Goal: Information Seeking & Learning: Learn about a topic

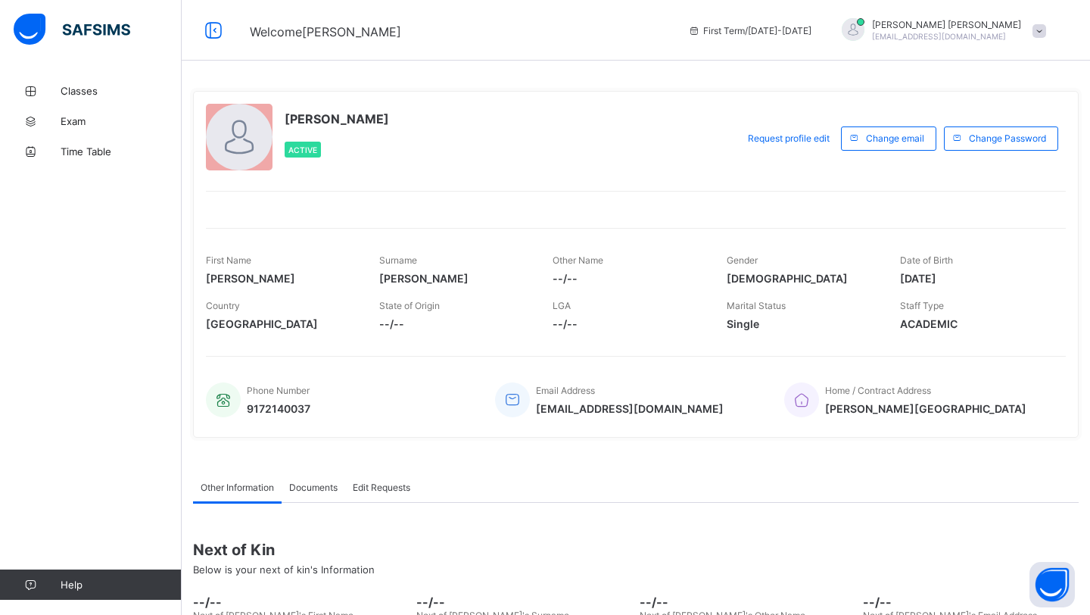
click at [99, 91] on span "Classes" at bounding box center [121, 91] width 121 height 12
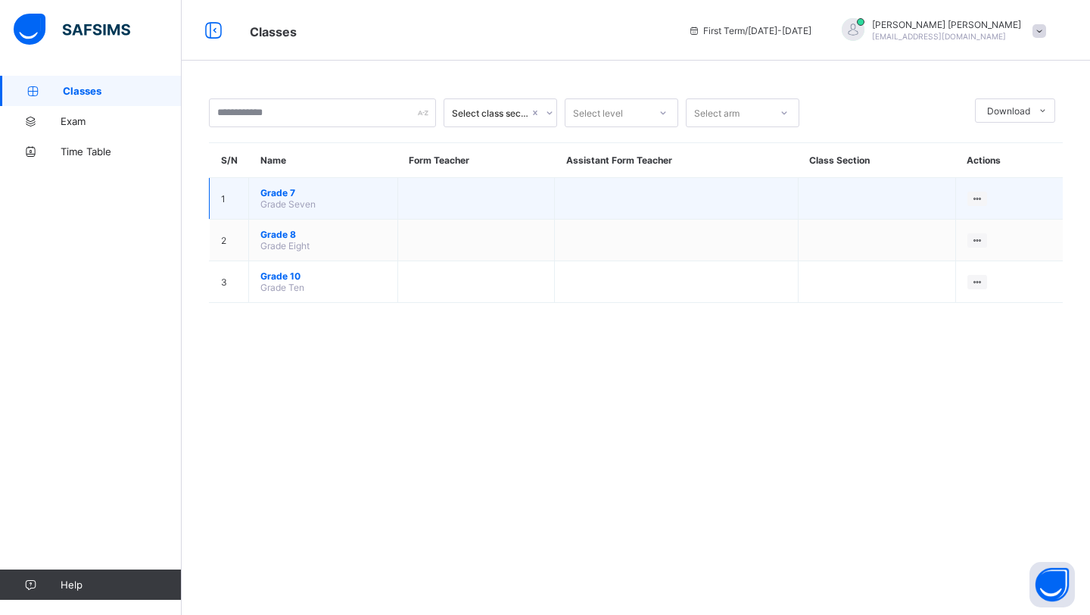
click at [278, 188] on span "Grade 7" at bounding box center [323, 192] width 126 height 11
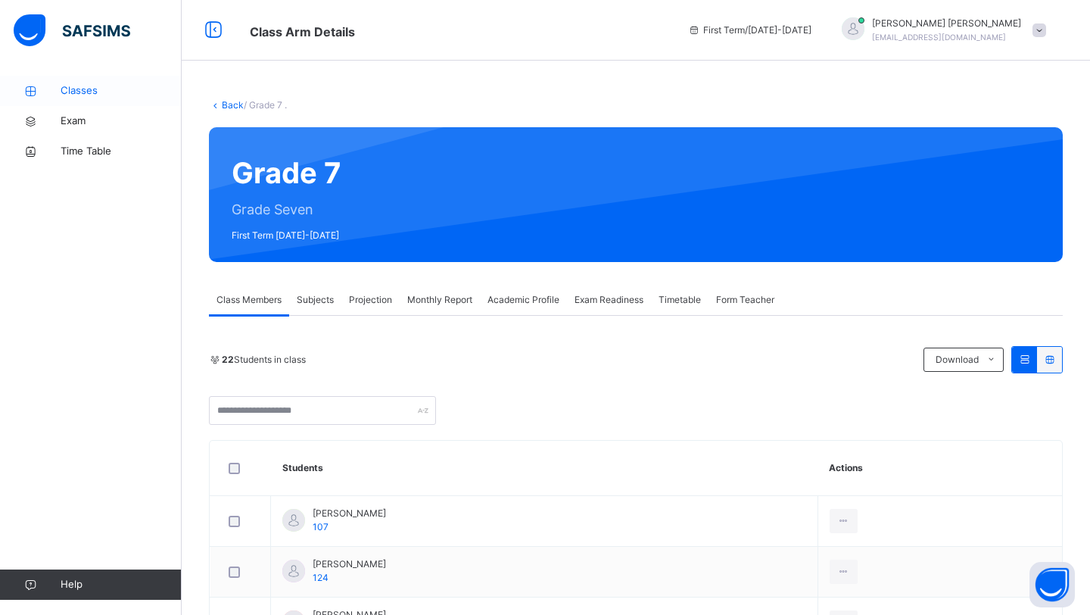
click at [104, 96] on span "Classes" at bounding box center [121, 90] width 121 height 15
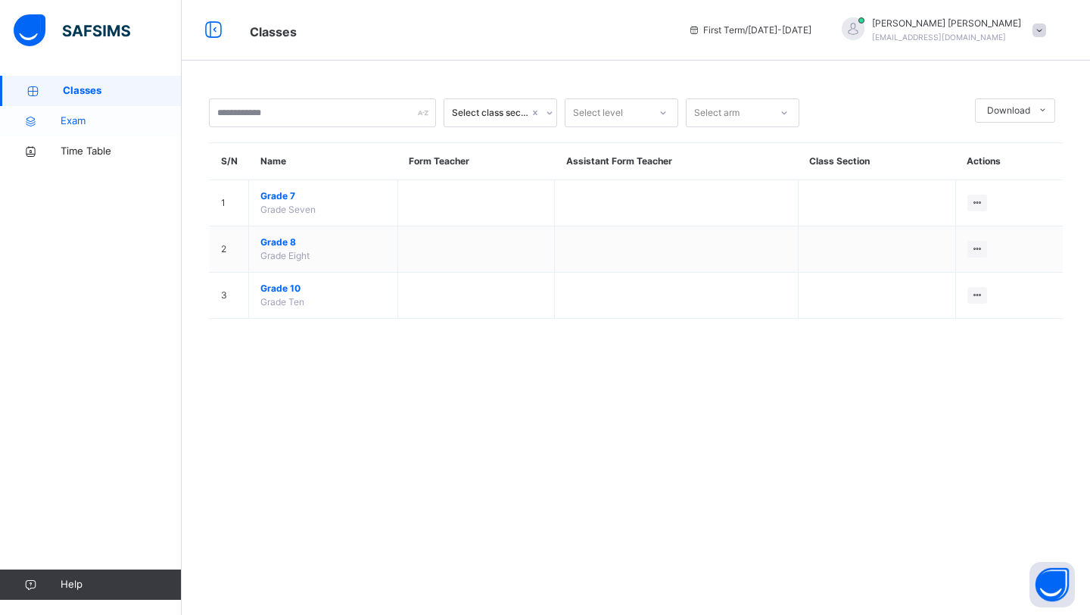
click at [95, 112] on link "Exam" at bounding box center [91, 121] width 182 height 30
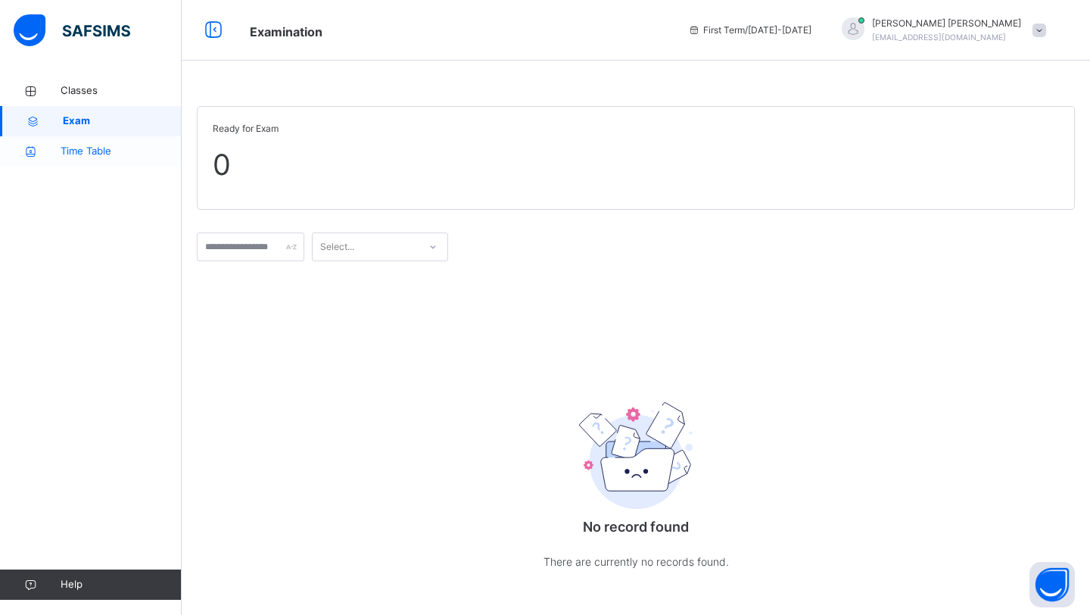
click at [95, 149] on span "Time Table" at bounding box center [121, 151] width 121 height 15
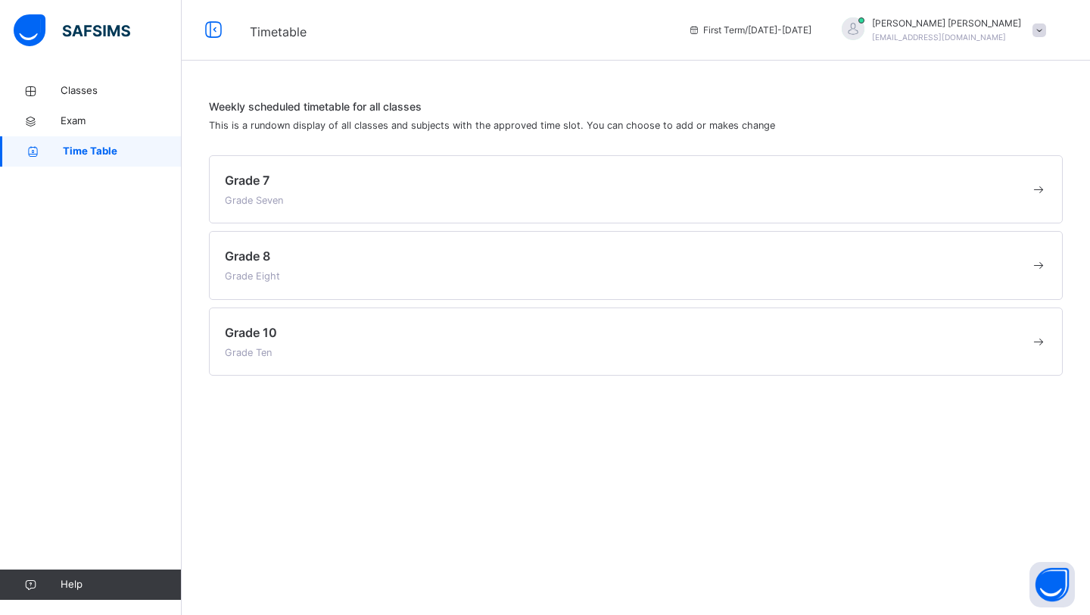
click at [104, 27] on img at bounding box center [72, 30] width 117 height 32
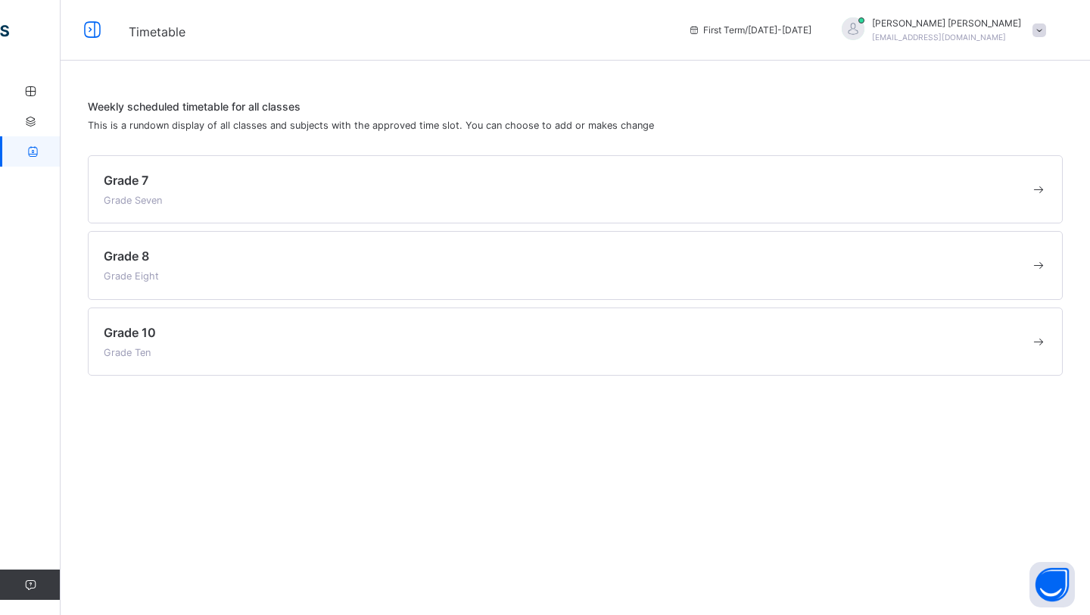
click at [168, 193] on div "Grade 7 Grade Seven" at bounding box center [567, 189] width 927 height 36
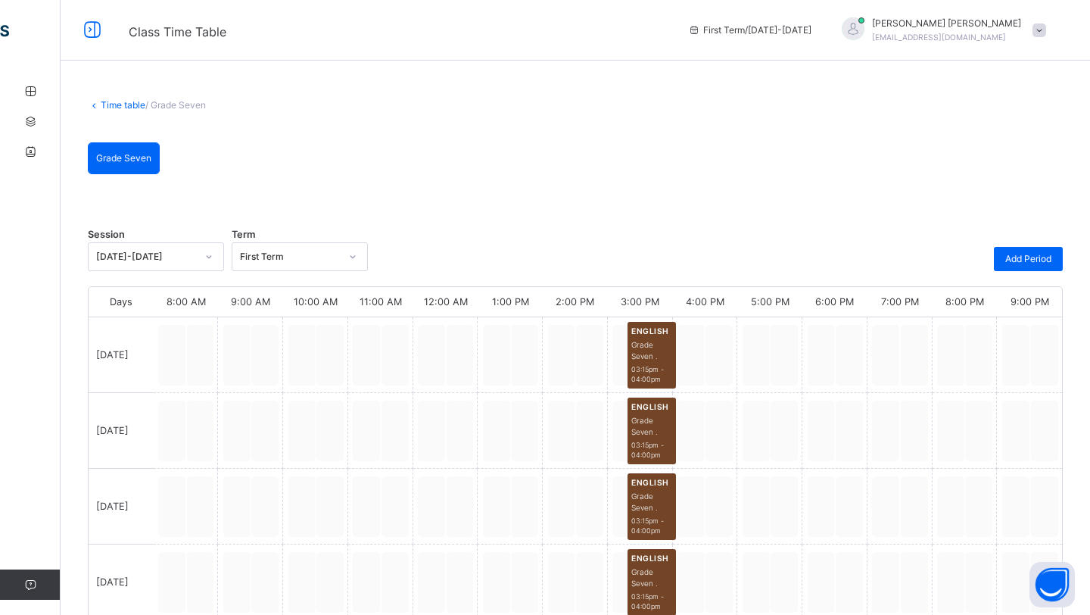
click at [126, 107] on link "Time table" at bounding box center [123, 104] width 45 height 11
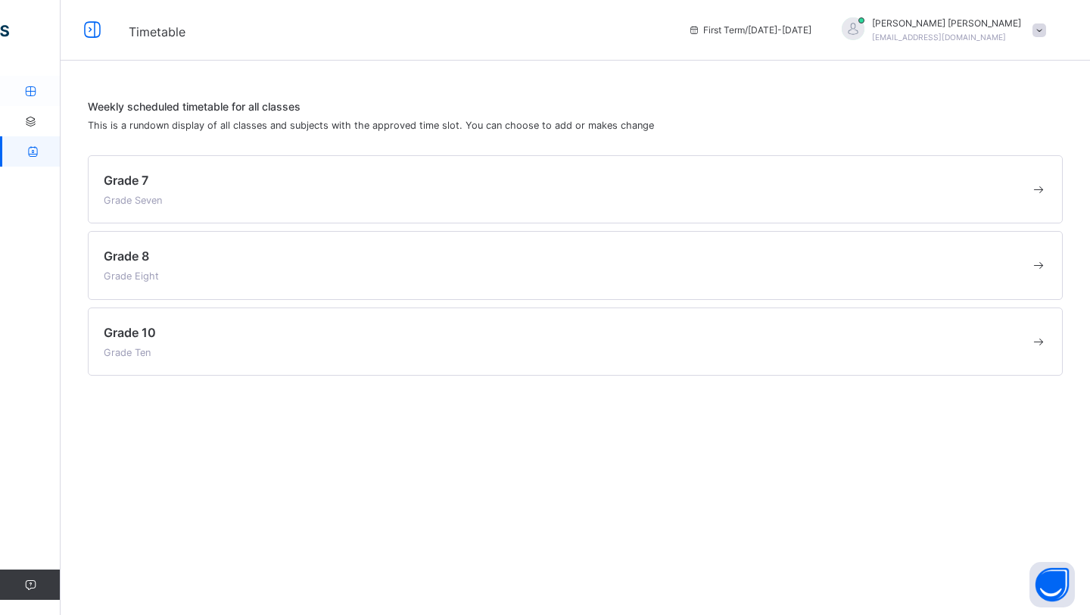
click at [34, 104] on link "Classes" at bounding box center [91, 91] width 182 height 30
click at [101, 31] on icon at bounding box center [93, 30] width 26 height 27
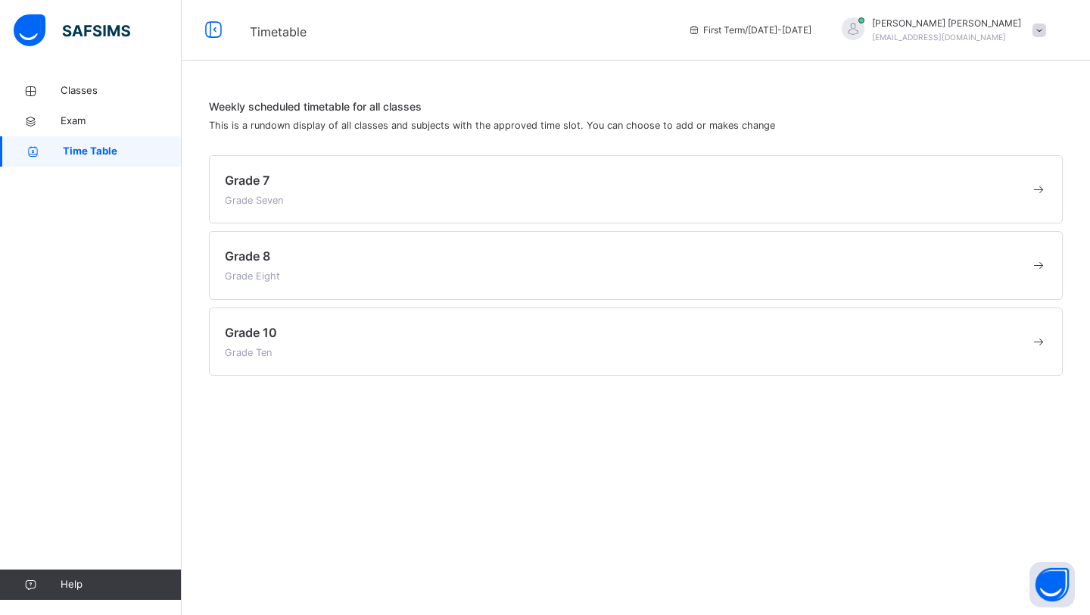
click at [89, 32] on img at bounding box center [72, 30] width 117 height 32
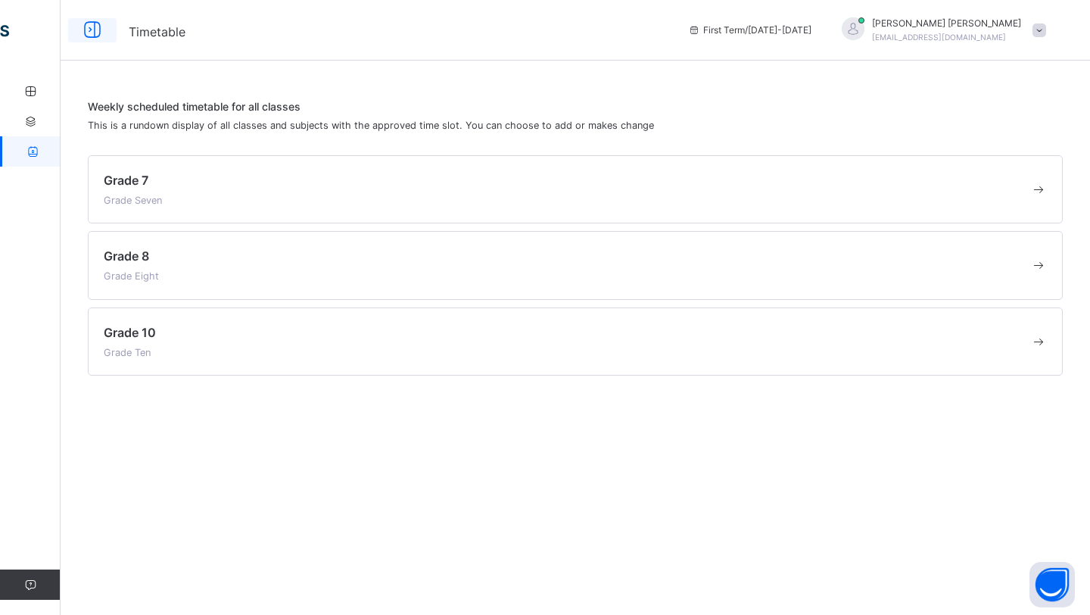
click at [87, 36] on icon at bounding box center [93, 30] width 26 height 27
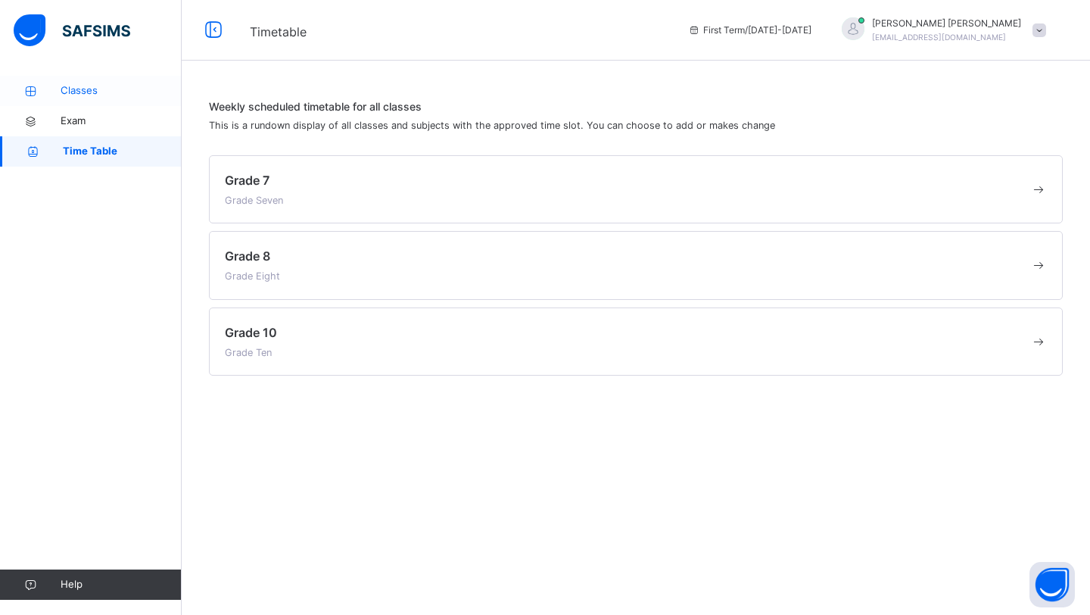
click at [81, 84] on span "Classes" at bounding box center [121, 90] width 121 height 15
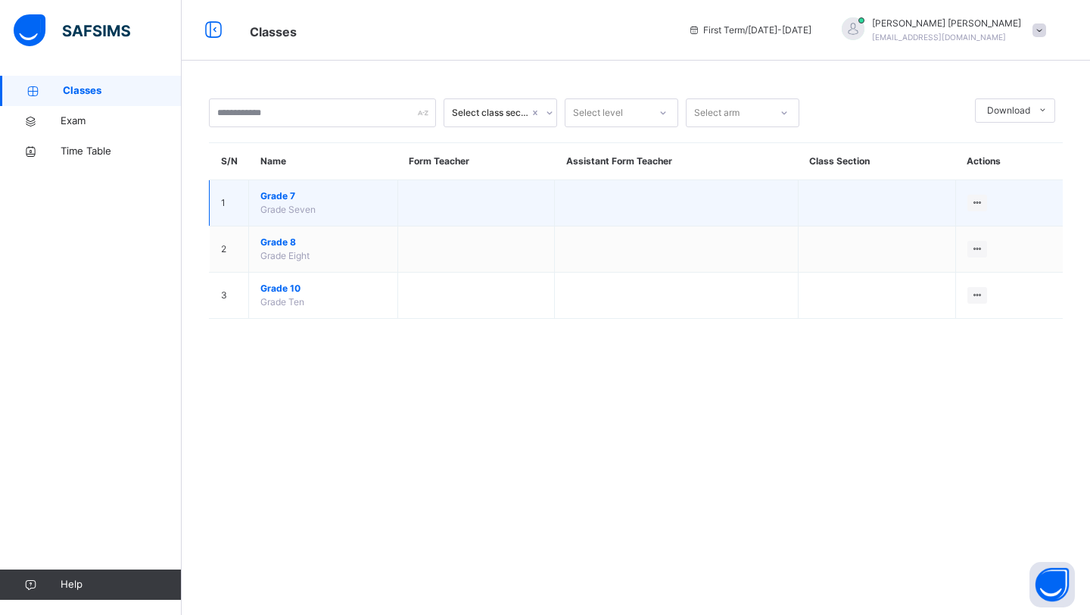
click at [272, 203] on td "Grade 7 Grade Seven" at bounding box center [323, 203] width 149 height 46
click at [280, 192] on span "Grade 7" at bounding box center [323, 196] width 126 height 14
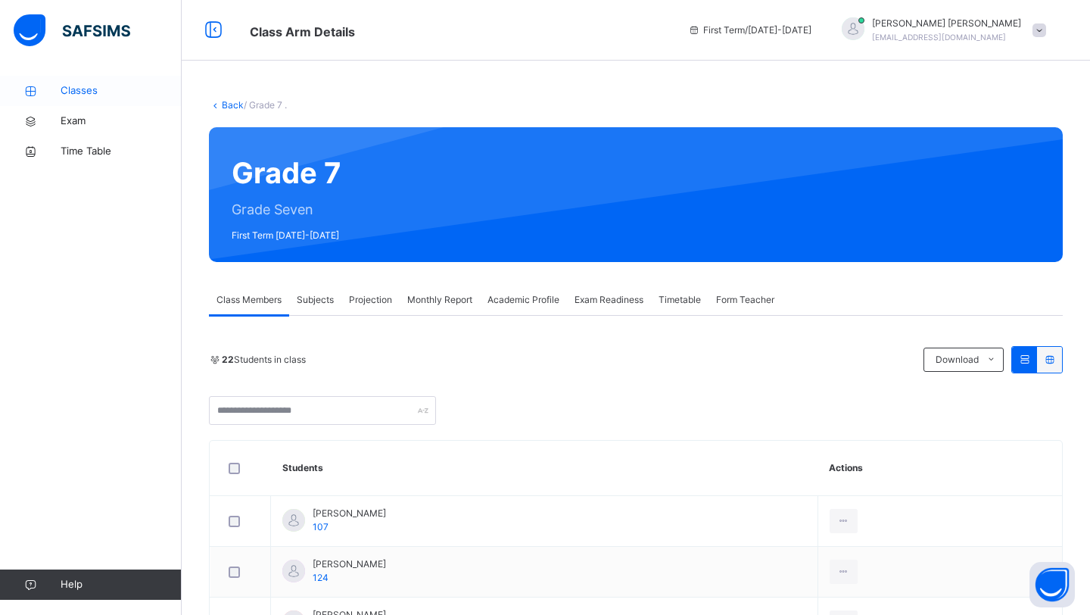
click at [94, 92] on span "Classes" at bounding box center [121, 90] width 121 height 15
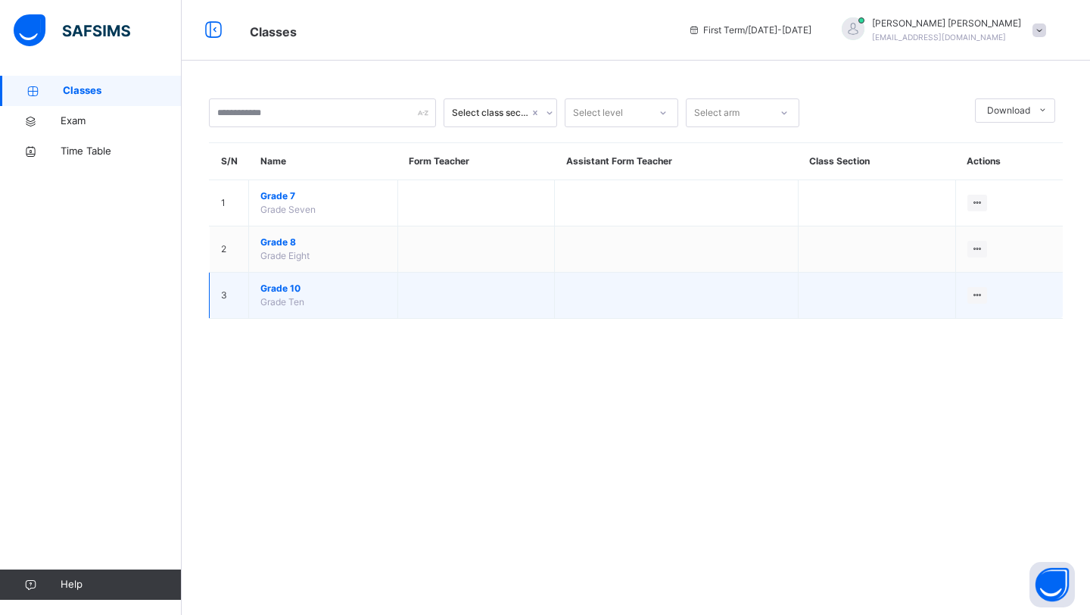
click at [286, 290] on span "Grade 10" at bounding box center [323, 289] width 126 height 14
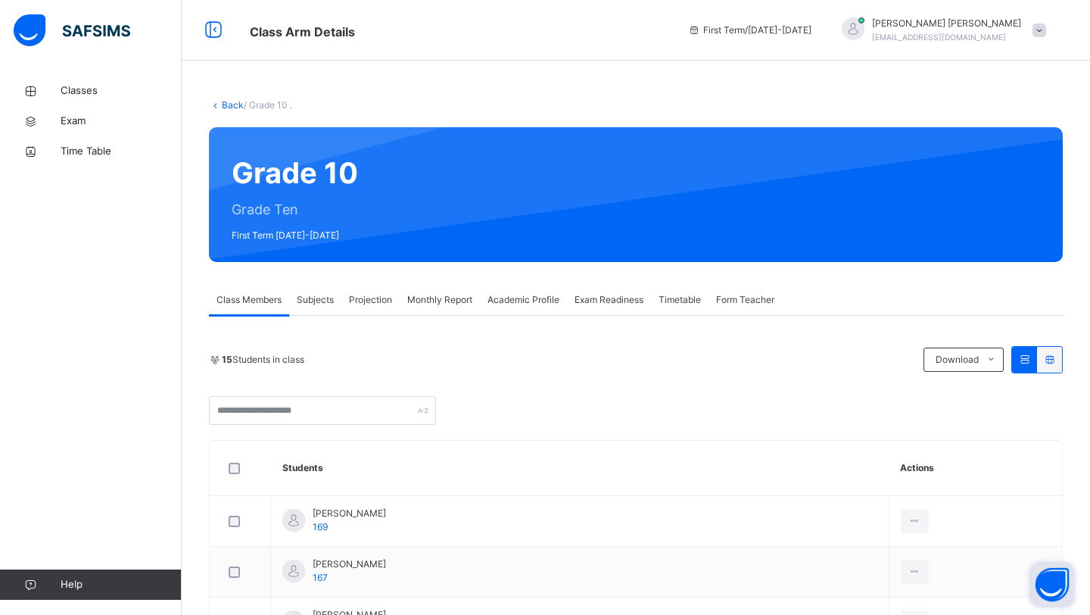
click at [1052, 596] on button "Open asap" at bounding box center [1052, 584] width 45 height 45
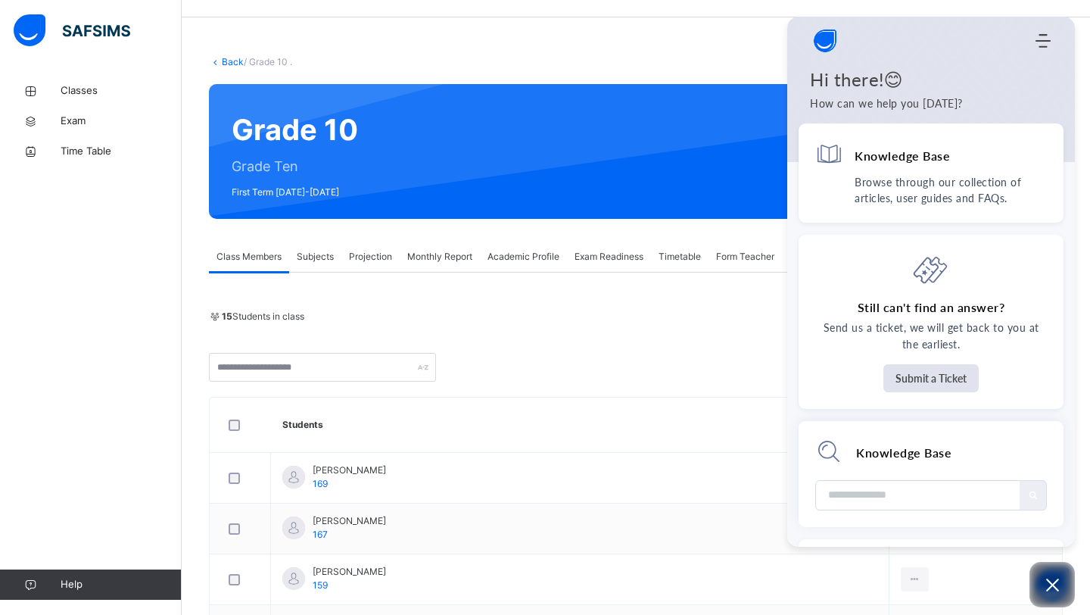
click at [1041, 43] on icon "Modules Menu" at bounding box center [1043, 40] width 15 height 15
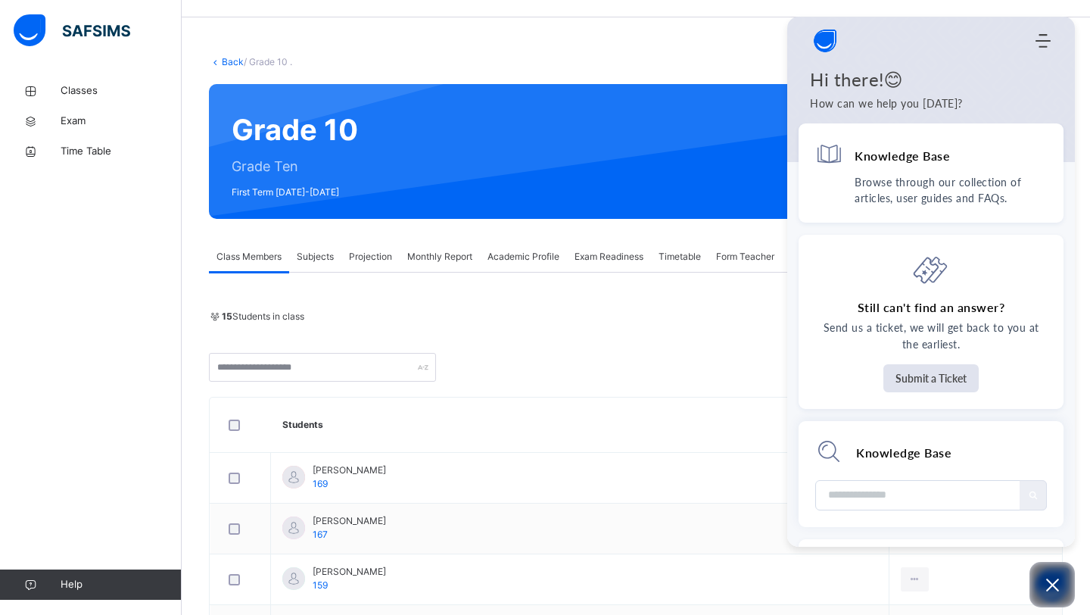
click at [824, 47] on img "Company logo" at bounding box center [825, 41] width 30 height 30
click at [830, 39] on img "Company logo" at bounding box center [825, 41] width 30 height 30
click at [806, 53] on div "Home Knowledge Base Submit Ticket" at bounding box center [931, 41] width 288 height 30
click at [832, 38] on img "Company logo" at bounding box center [825, 41] width 30 height 30
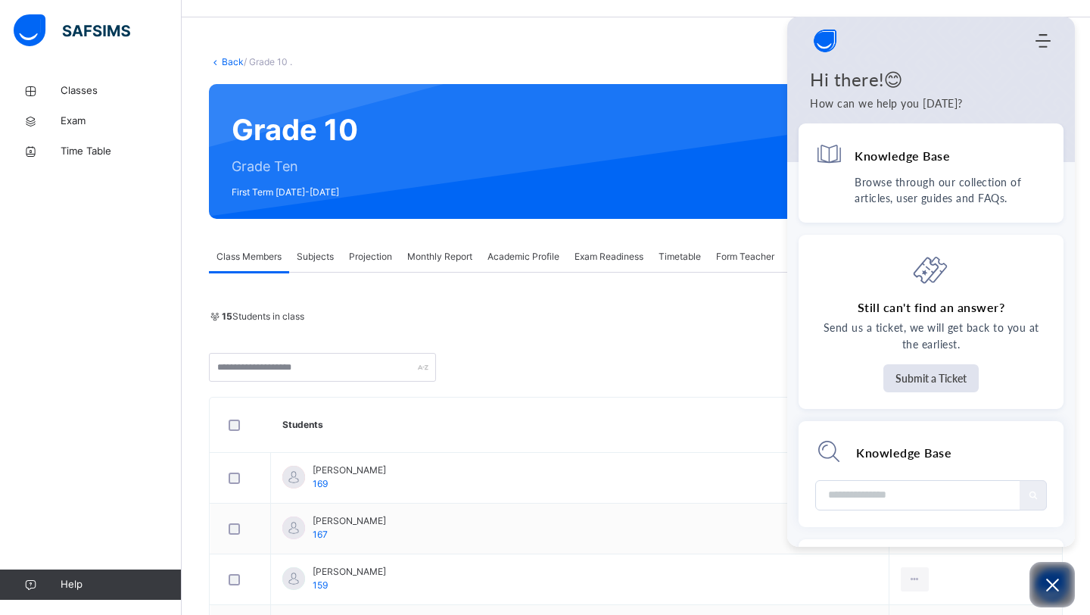
click at [316, 267] on div "Subjects" at bounding box center [315, 257] width 52 height 30
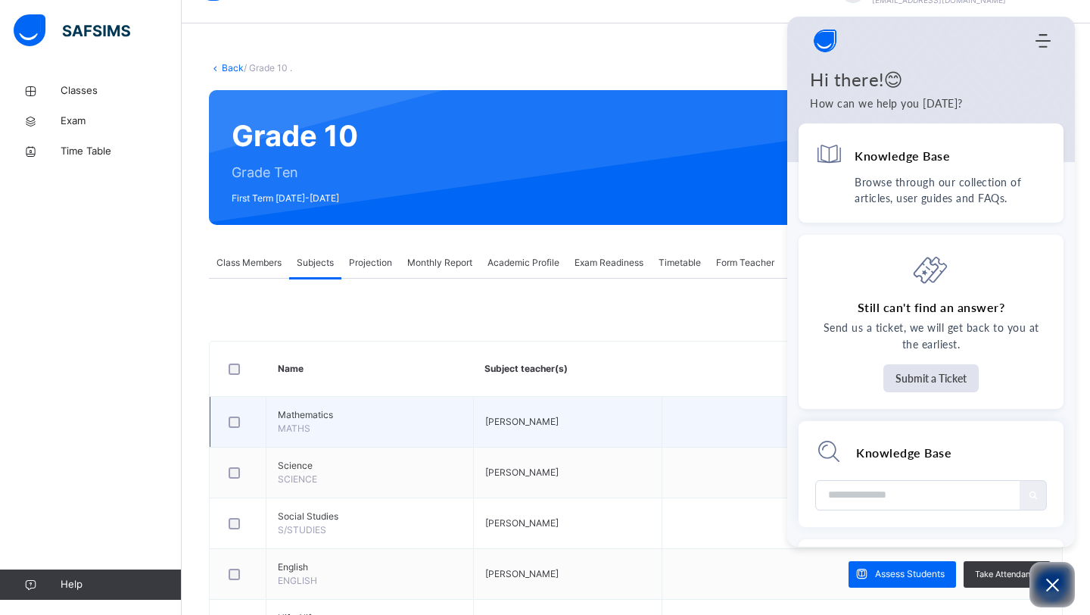
scroll to position [2, 0]
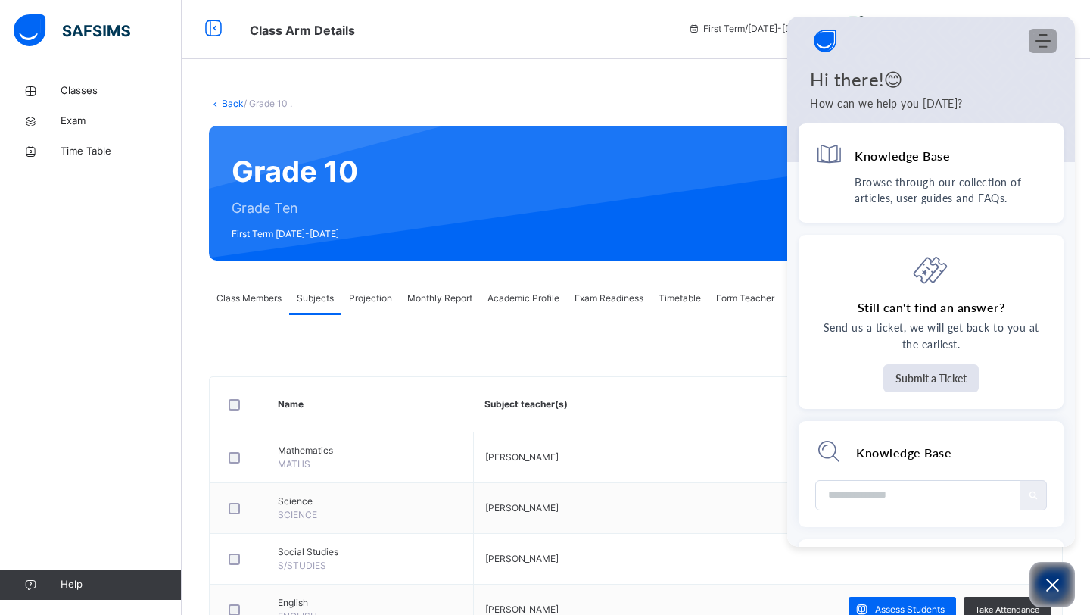
click at [1049, 36] on icon "Modules Menu" at bounding box center [1043, 40] width 15 height 15
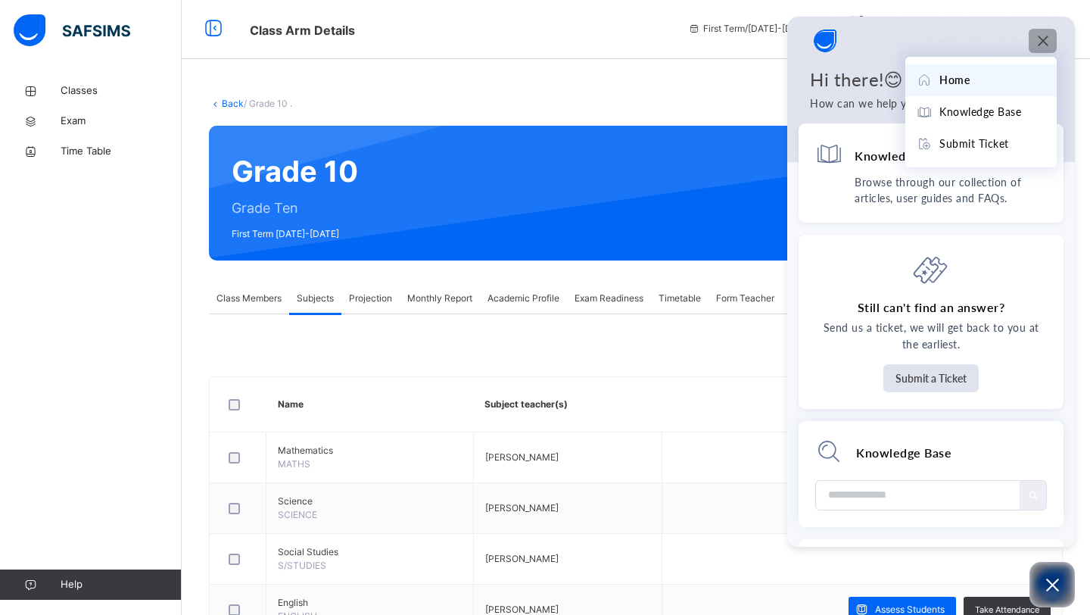
click at [828, 39] on img "Company logo" at bounding box center [825, 41] width 30 height 30
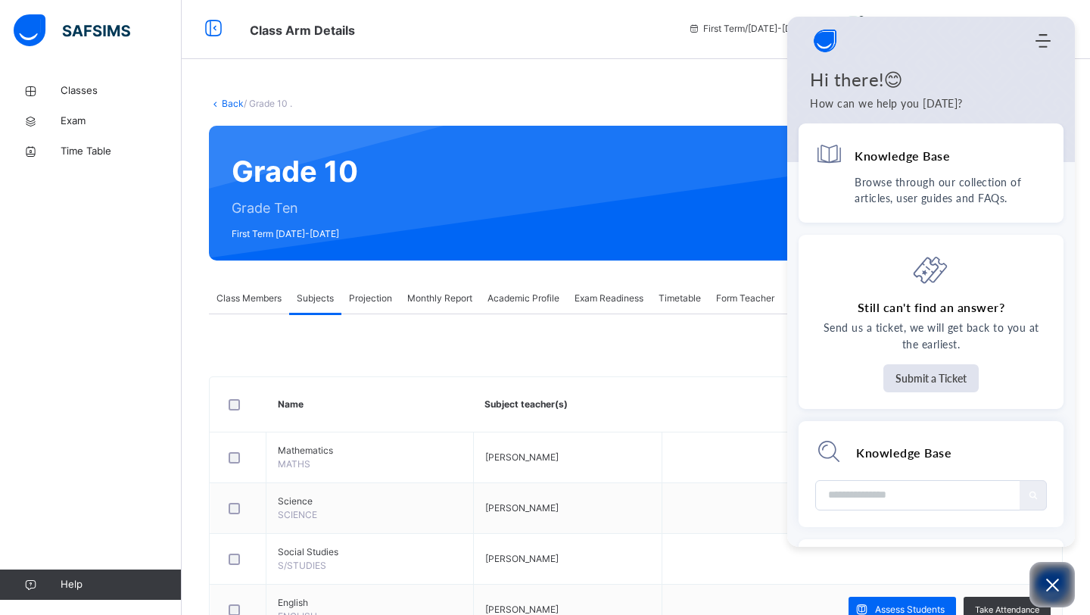
click at [794, 24] on div at bounding box center [931, 89] width 288 height 145
click at [1045, 582] on icon "Open asap" at bounding box center [1052, 584] width 19 height 19
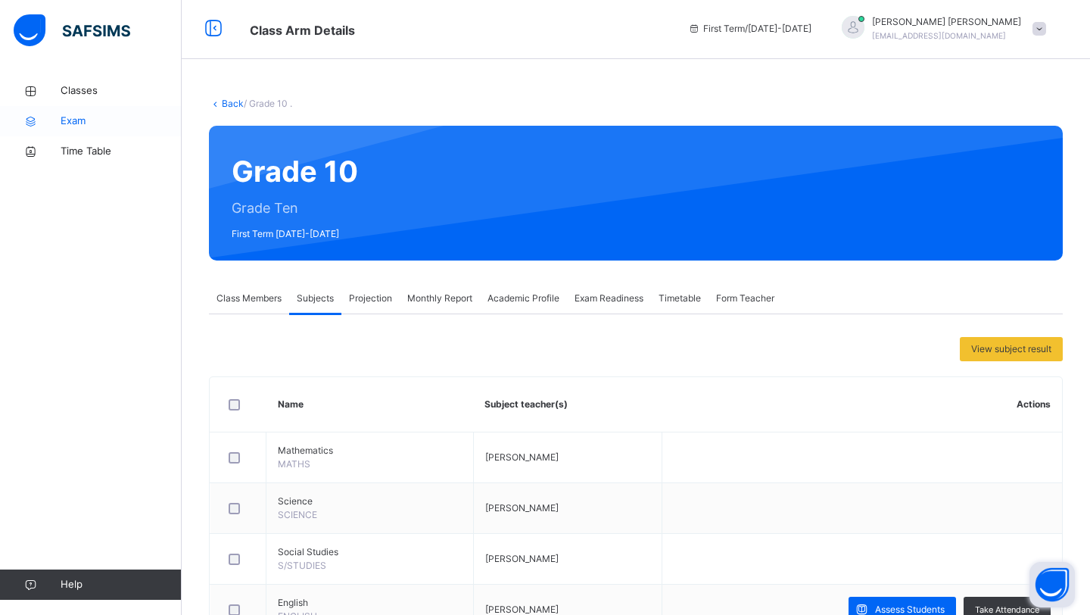
click at [89, 128] on span "Exam" at bounding box center [121, 121] width 121 height 15
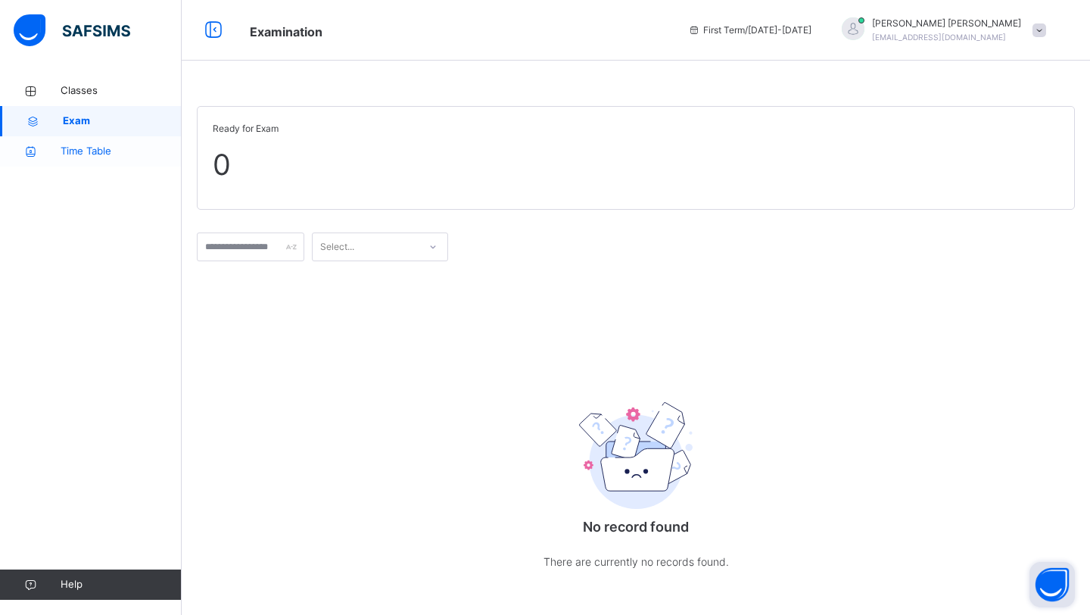
click at [91, 153] on span "Time Table" at bounding box center [121, 151] width 121 height 15
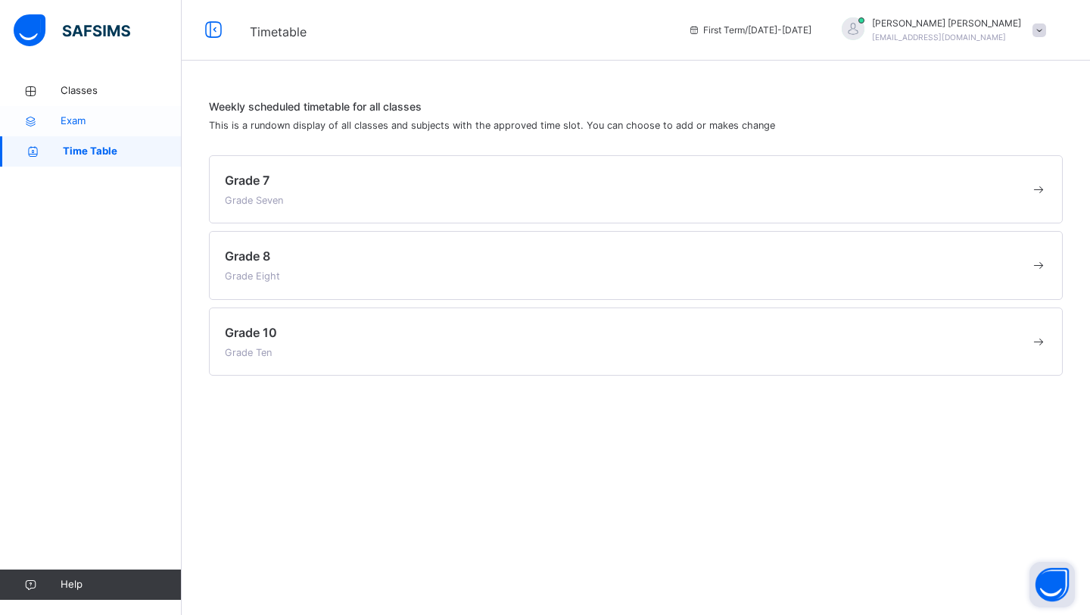
click at [105, 107] on link "Exam" at bounding box center [91, 121] width 182 height 30
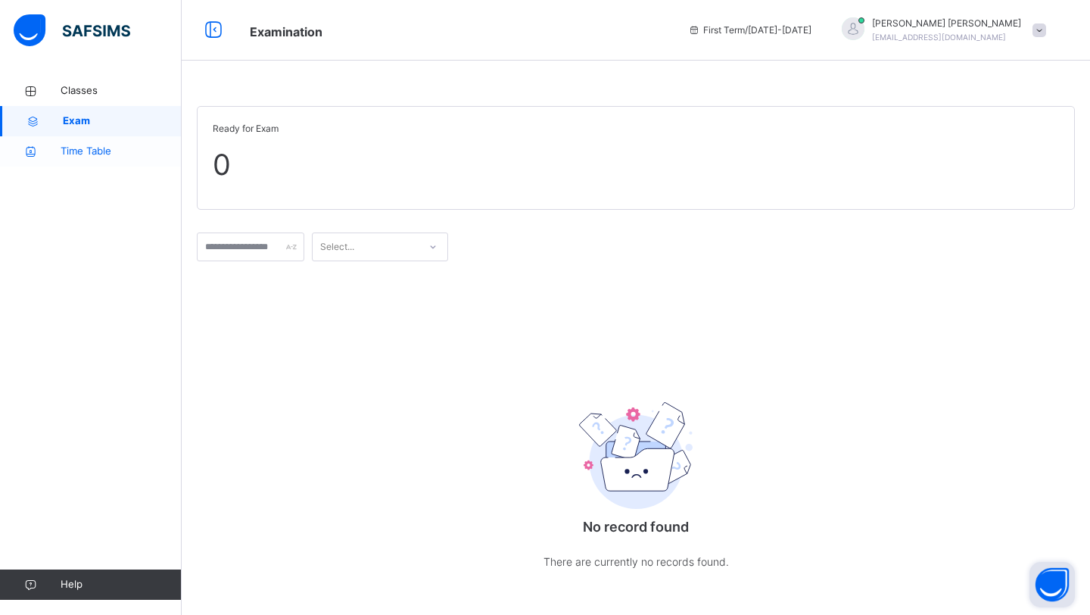
click at [107, 151] on span "Time Table" at bounding box center [121, 151] width 121 height 15
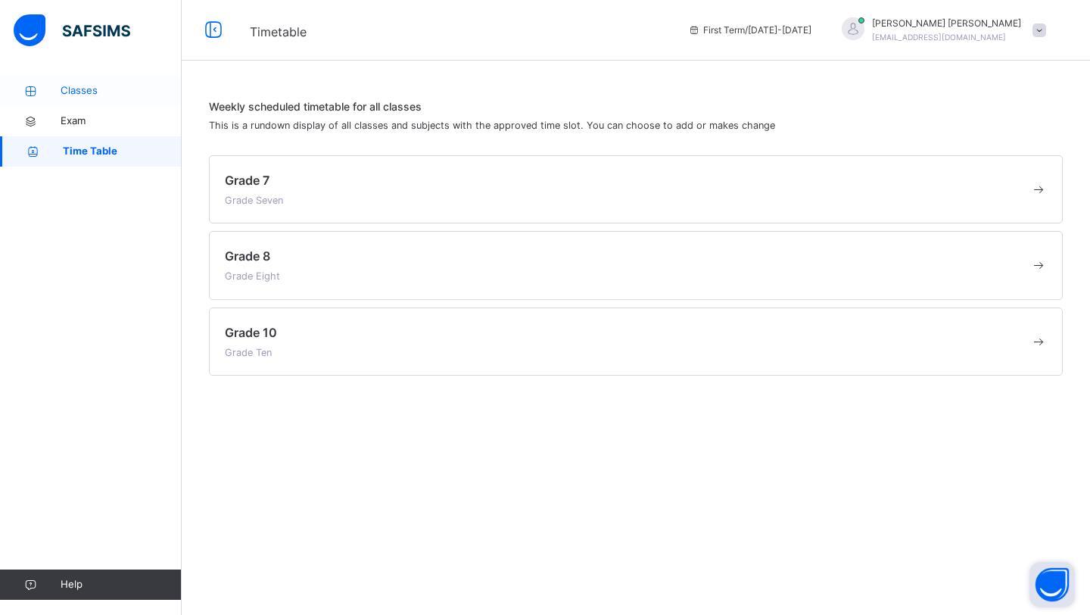
click at [107, 100] on link "Classes" at bounding box center [91, 91] width 182 height 30
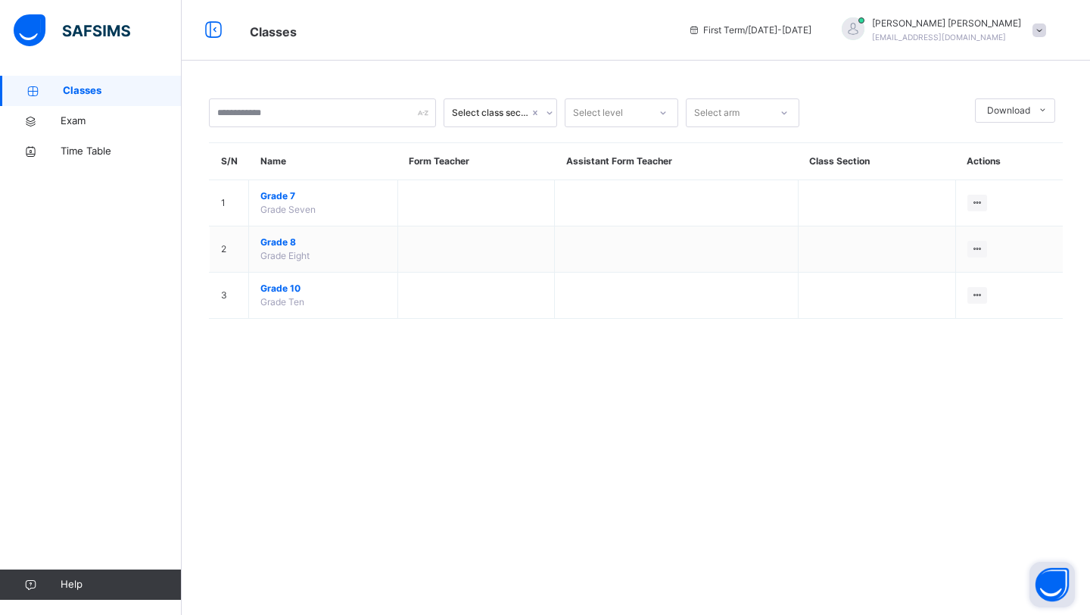
click at [106, 92] on span "Classes" at bounding box center [122, 90] width 119 height 15
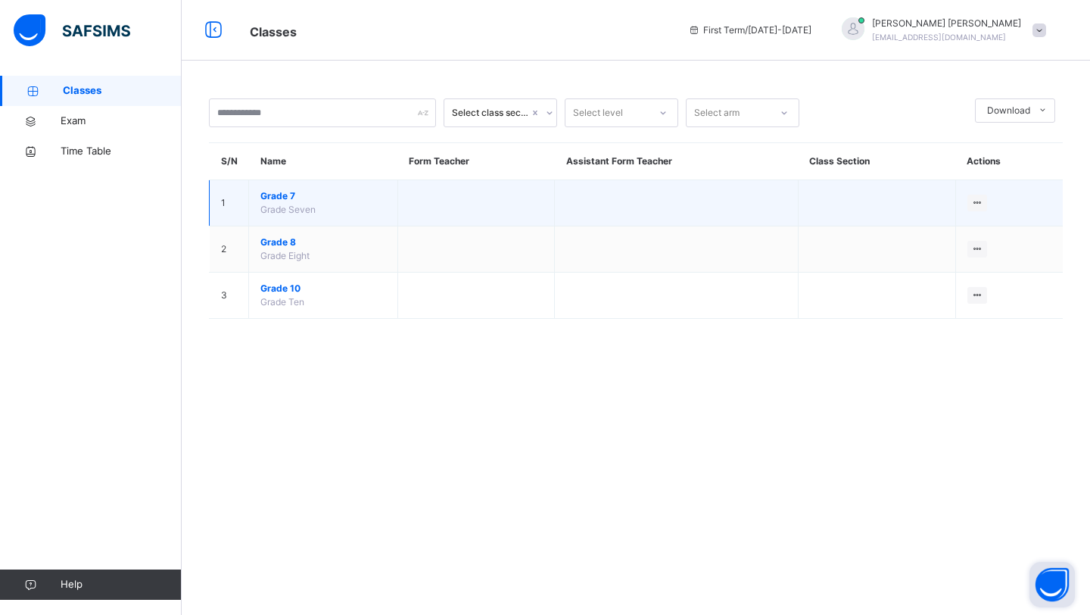
click at [270, 193] on span "Grade 7" at bounding box center [323, 196] width 126 height 14
